Goal: Task Accomplishment & Management: Manage account settings

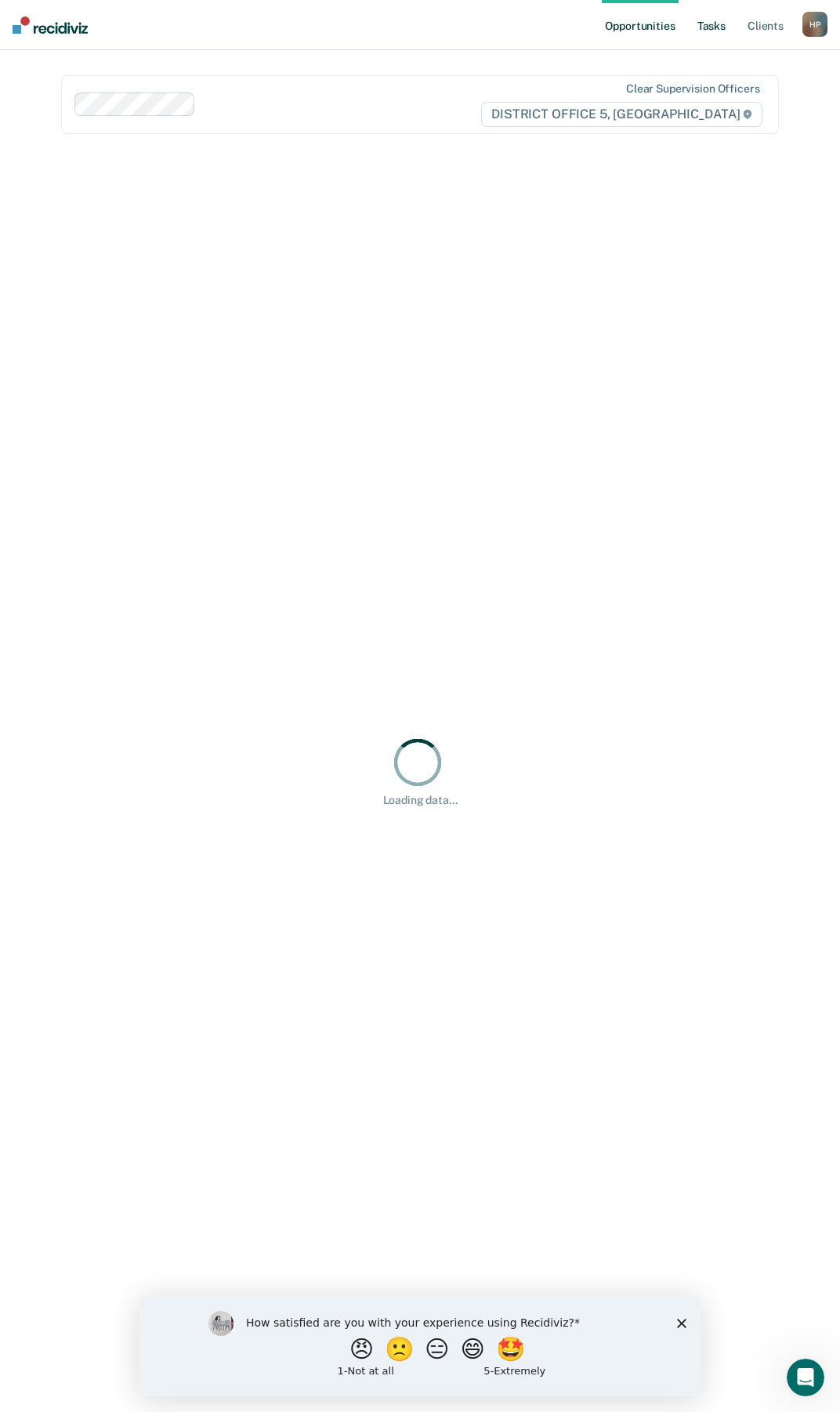
click at [718, 28] on link "Tasks" at bounding box center [711, 25] width 35 height 50
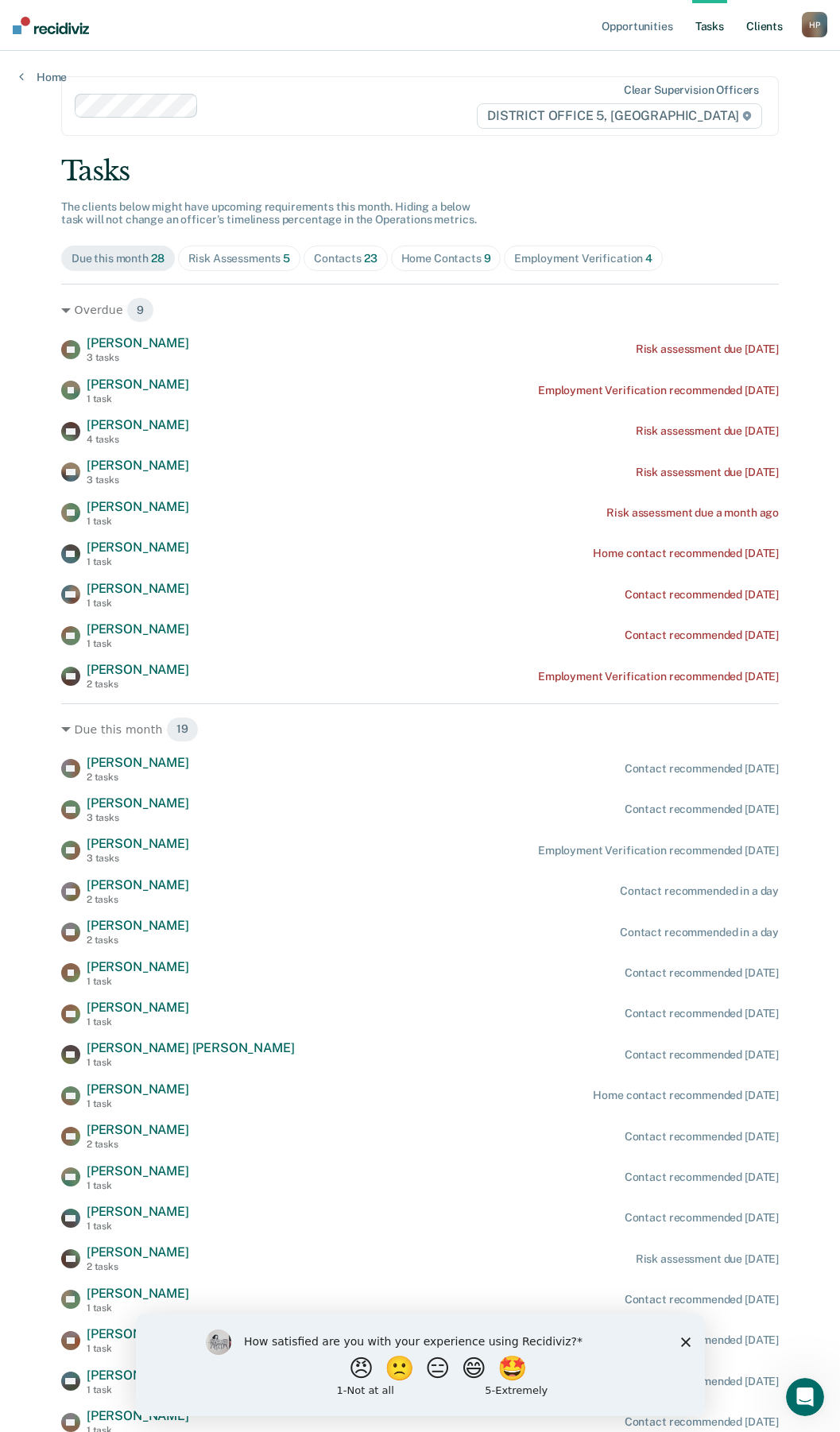
click at [767, 28] on link "Client s" at bounding box center [764, 25] width 43 height 51
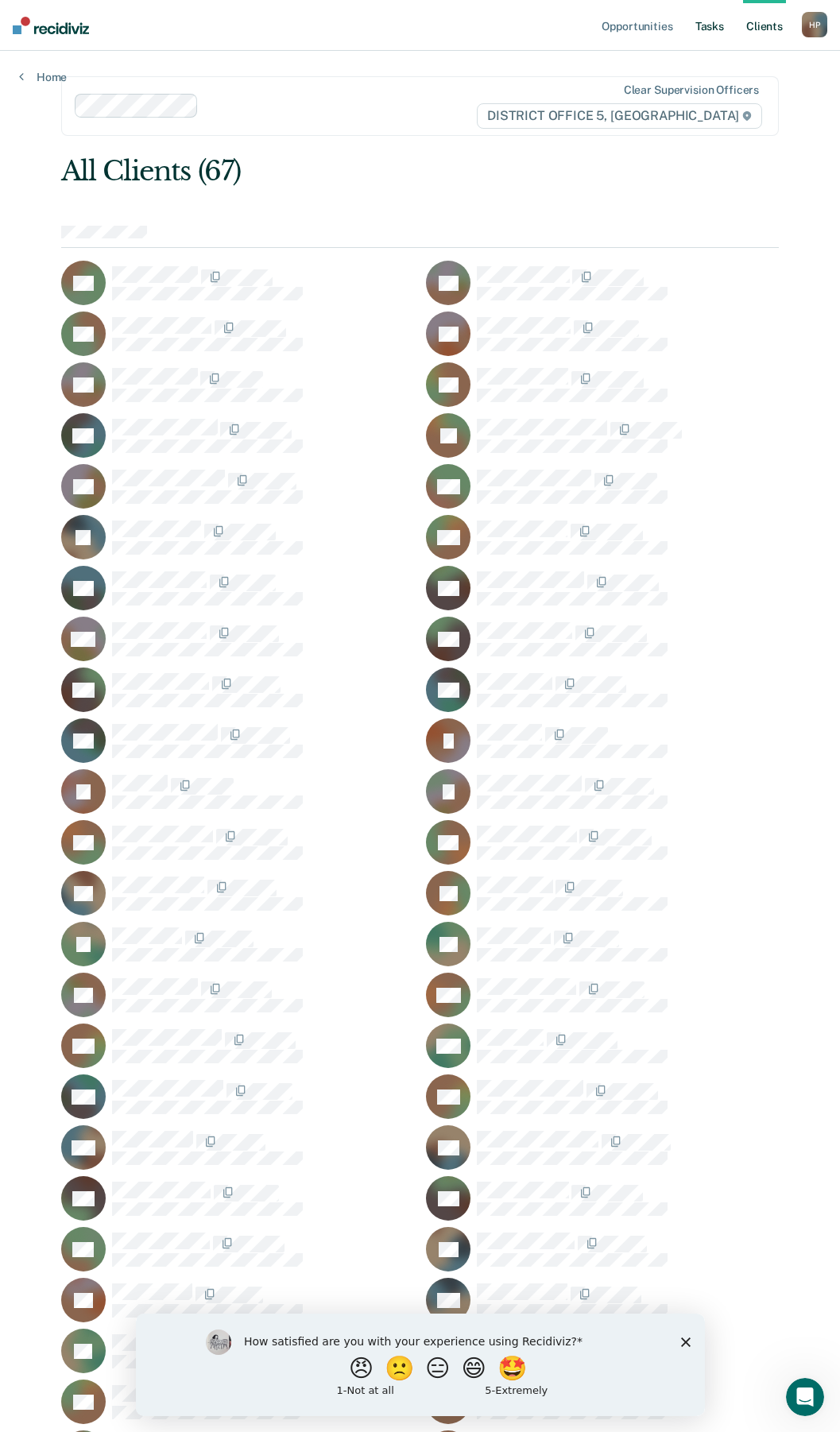
click at [703, 21] on link "Tasks" at bounding box center [710, 25] width 35 height 51
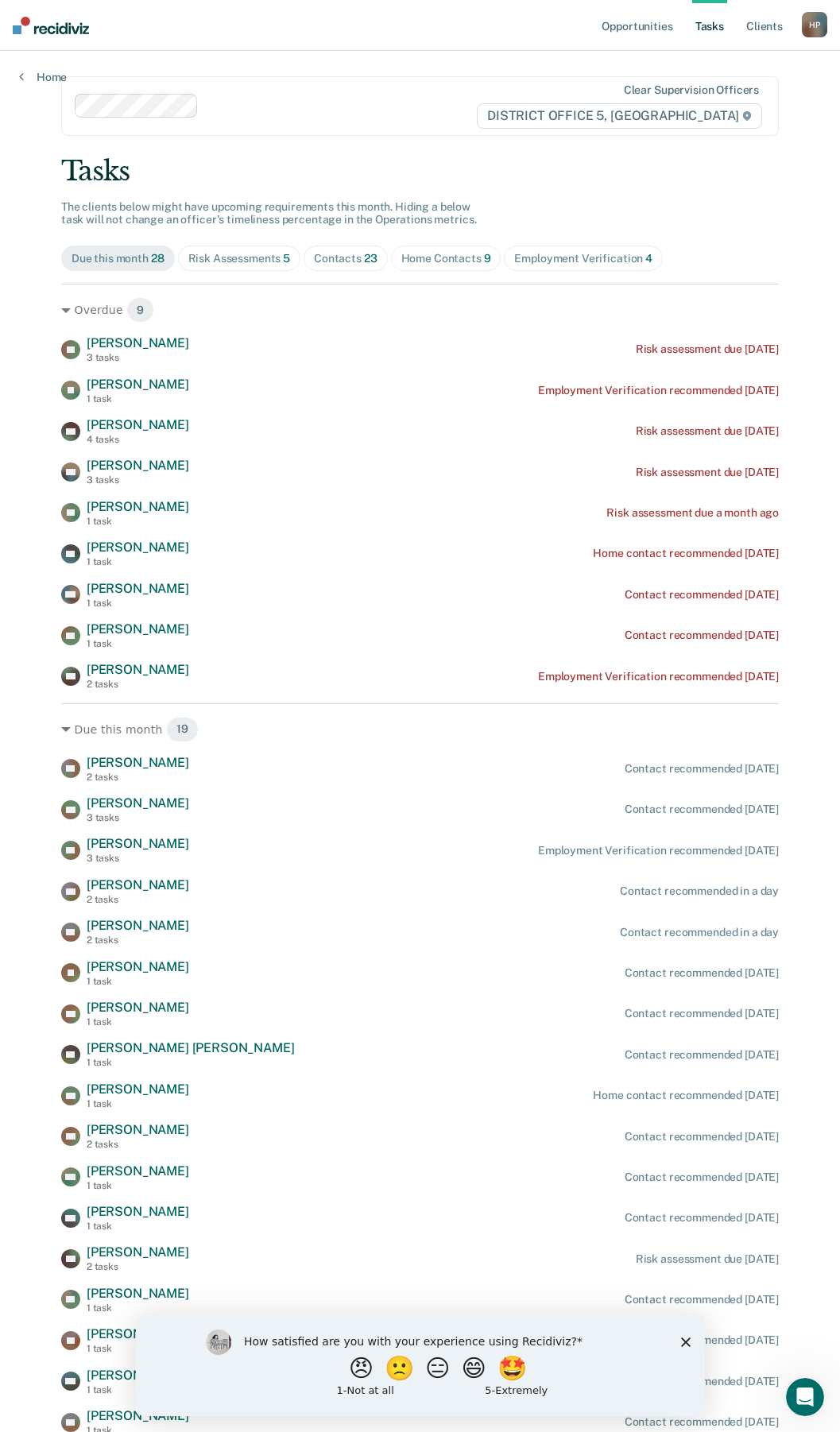
click at [451, 257] on div "Home Contacts 9" at bounding box center [446, 259] width 90 height 14
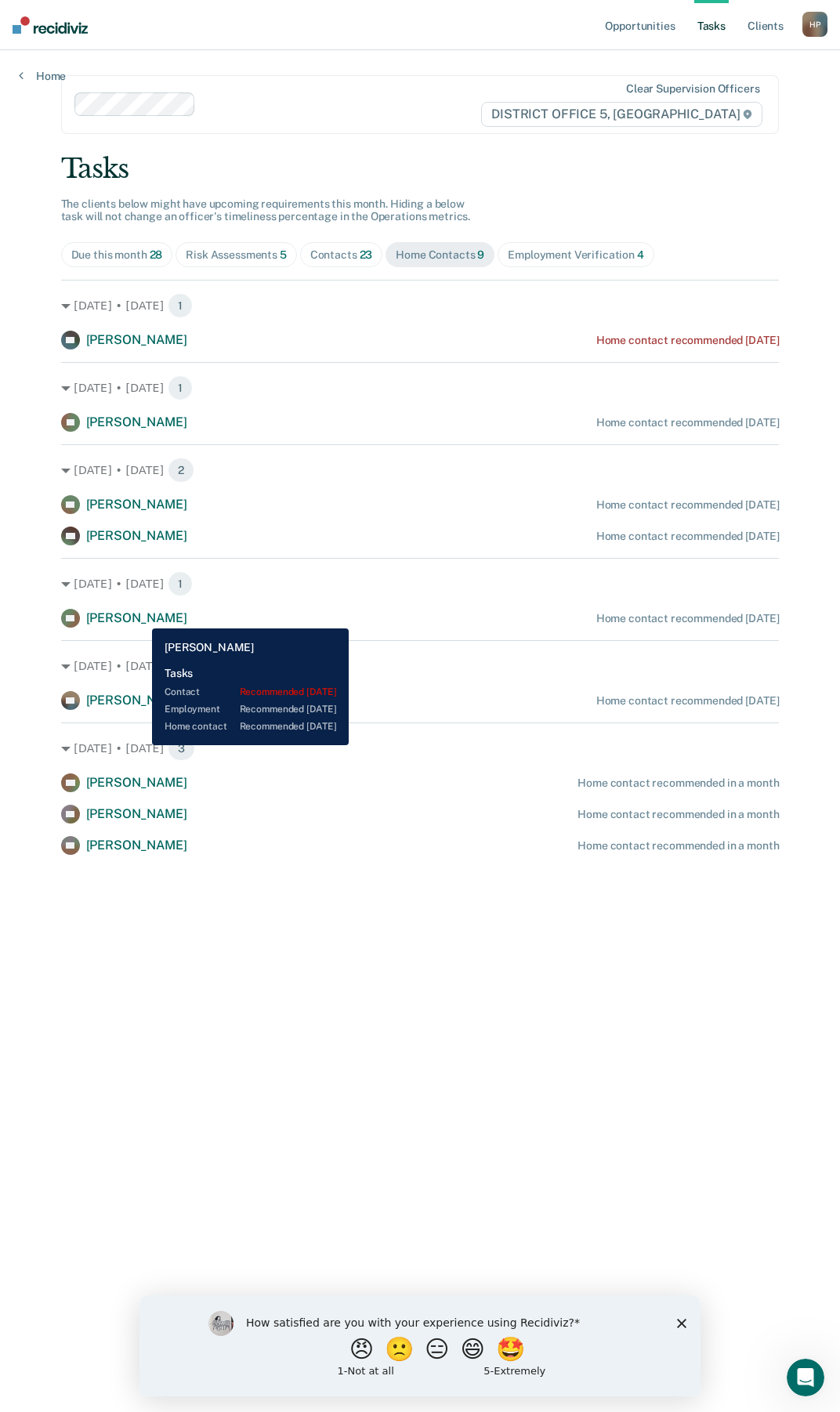
click at [140, 617] on span "[PERSON_NAME]" at bounding box center [137, 618] width 101 height 15
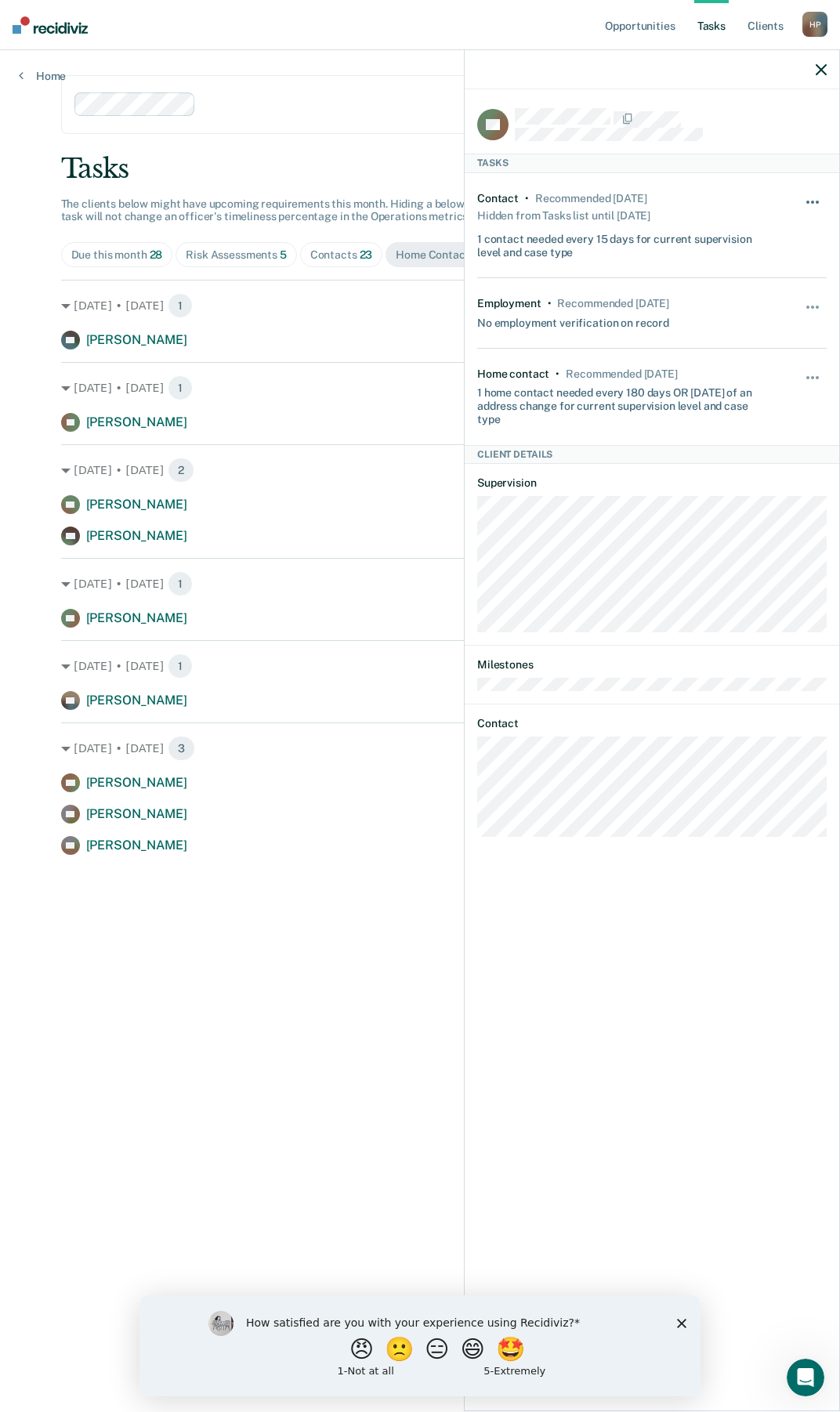
click at [819, 202] on button "button" at bounding box center [813, 210] width 27 height 25
click at [807, 376] on span "button" at bounding box center [808, 378] width 3 height 3
click at [772, 504] on button "90 days" at bounding box center [770, 502] width 113 height 25
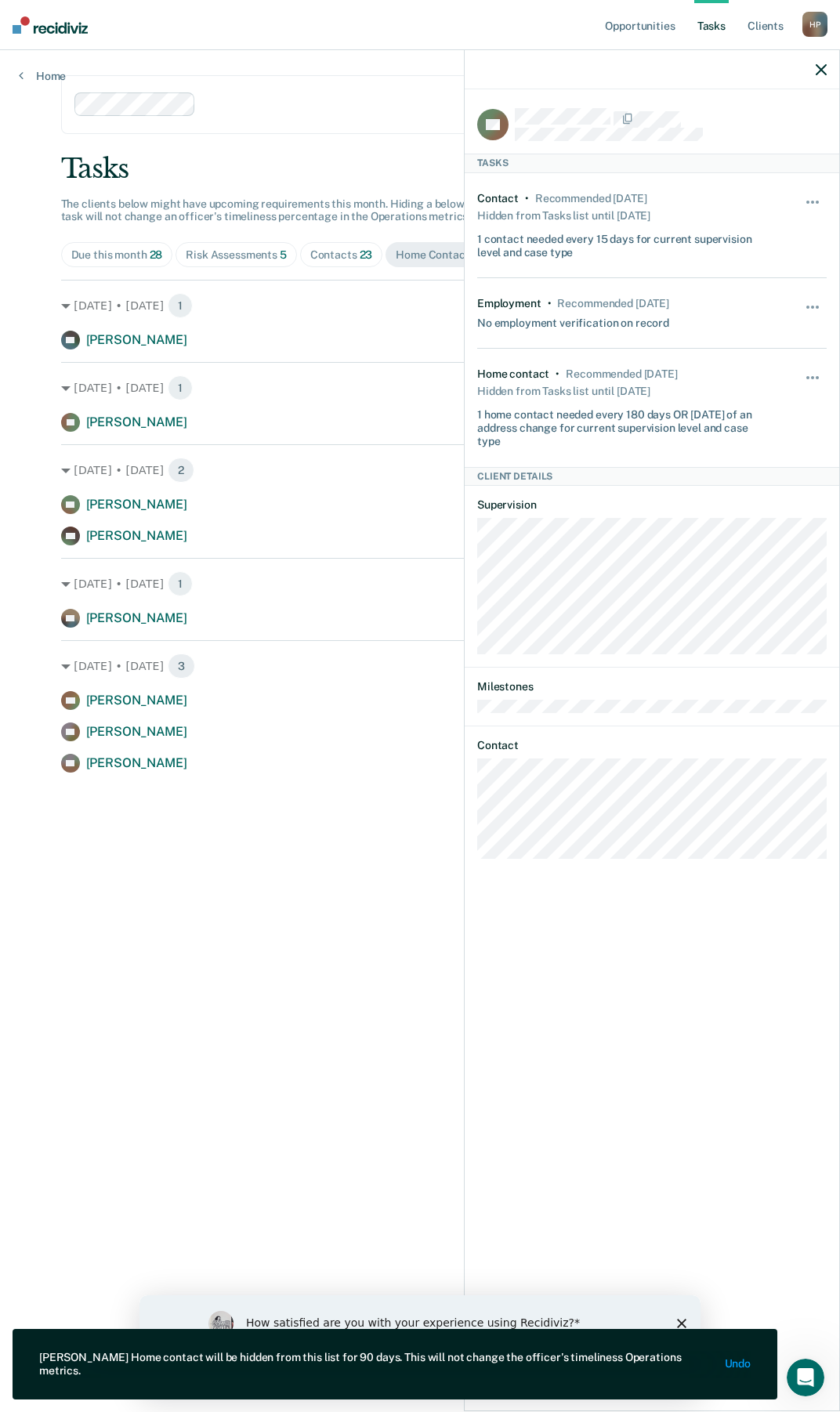
click at [828, 87] on div at bounding box center [652, 69] width 375 height 39
click at [823, 87] on div at bounding box center [652, 69] width 375 height 39
click at [820, 88] on div at bounding box center [652, 69] width 375 height 39
click at [825, 70] on icon "button" at bounding box center [822, 70] width 11 height 11
